Goal: Task Accomplishment & Management: Manage account settings

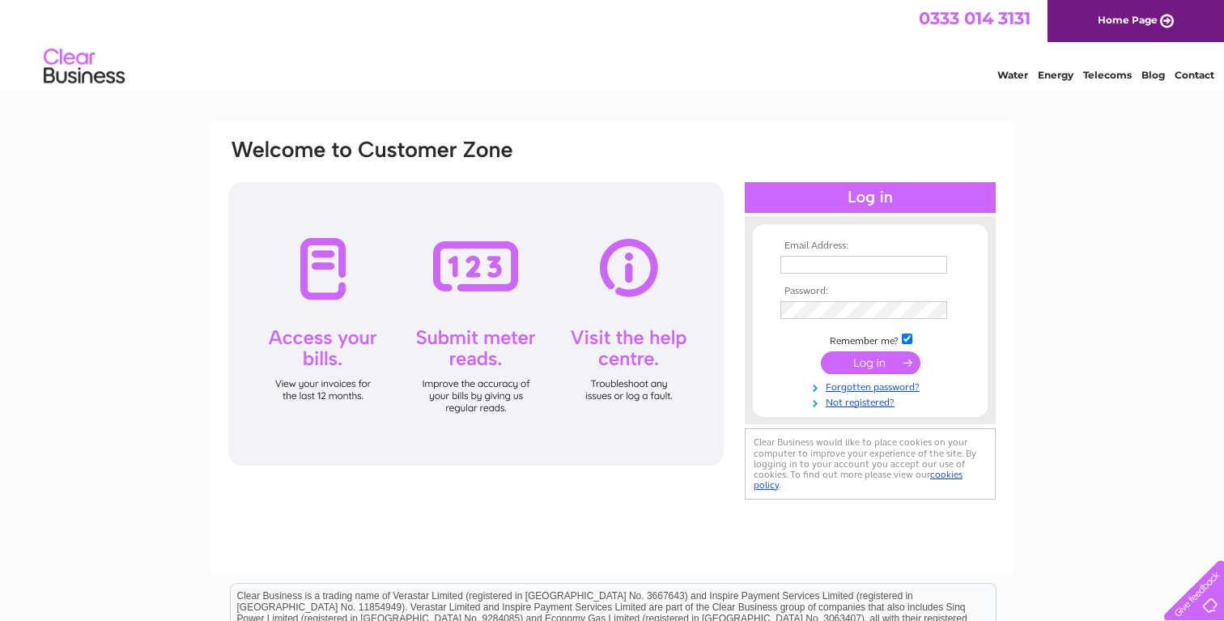
type input "[EMAIL_ADDRESS][DOMAIN_NAME]"
click at [862, 363] on input "submit" at bounding box center [871, 362] width 100 height 23
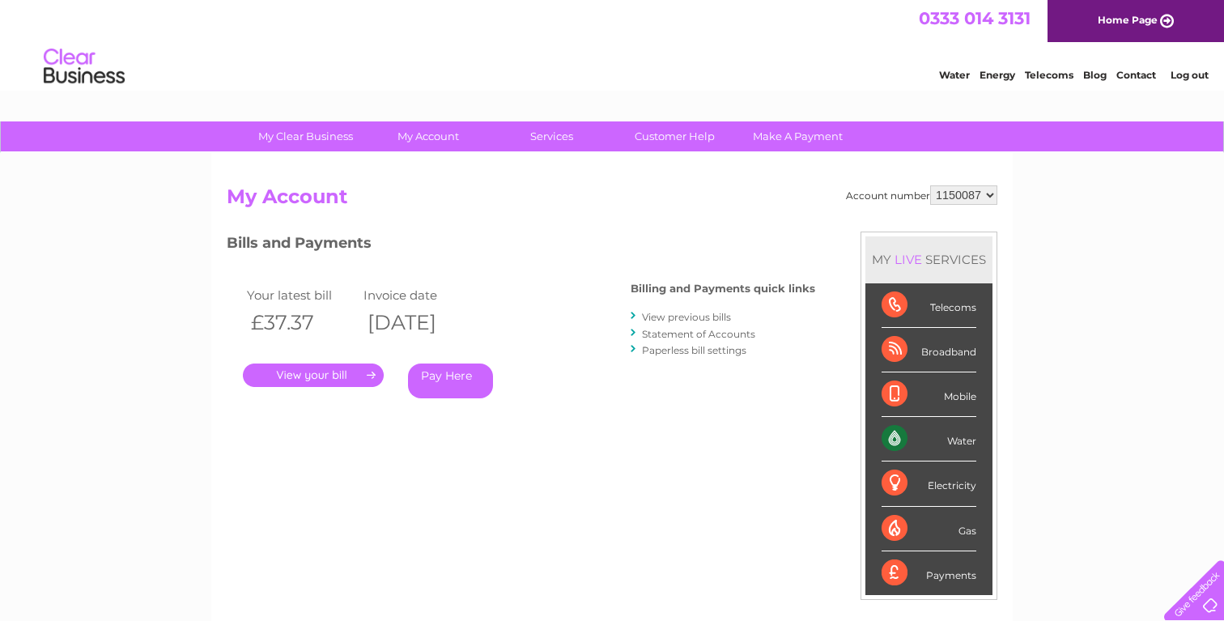
click at [316, 376] on link "." at bounding box center [313, 375] width 141 height 23
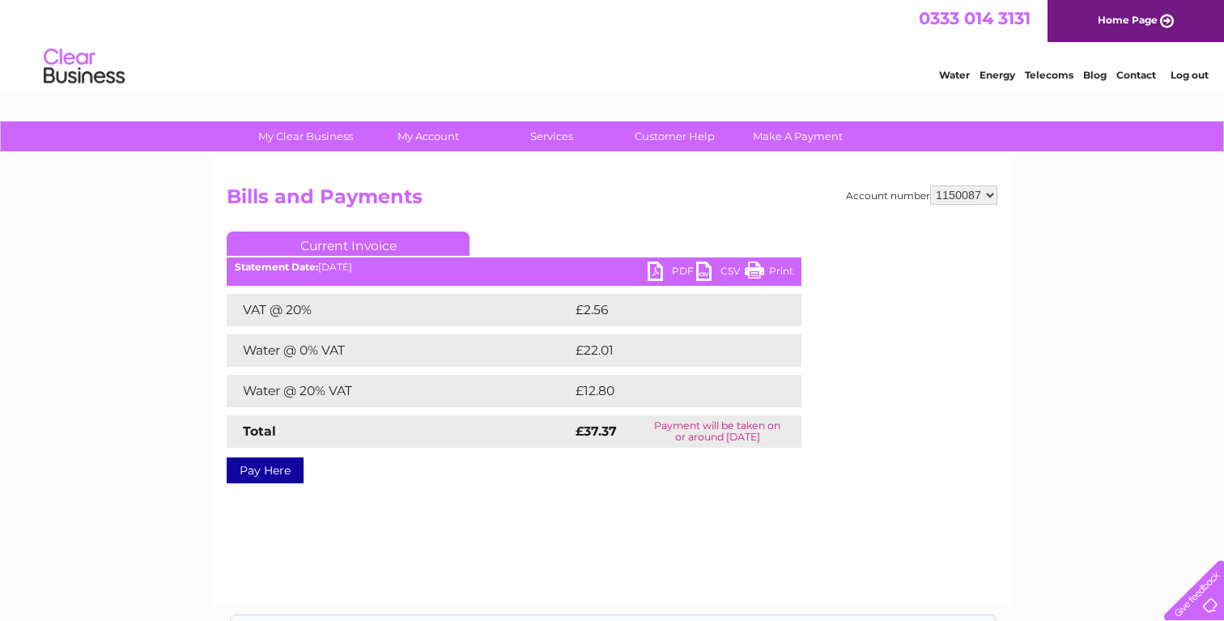
click at [663, 272] on link "PDF" at bounding box center [672, 273] width 49 height 23
